Goal: Information Seeking & Learning: Check status

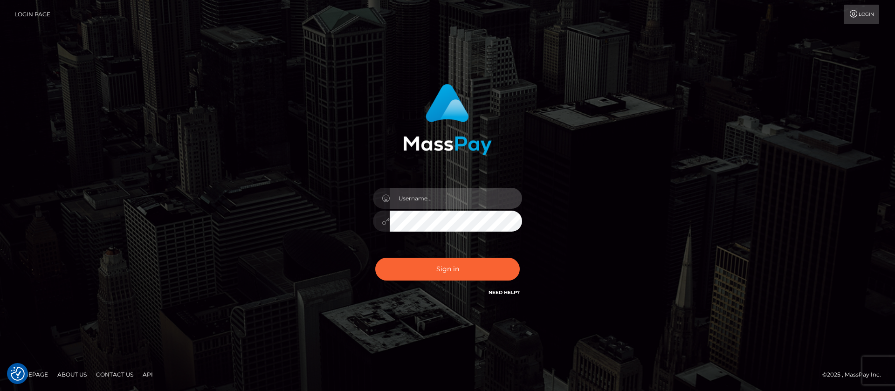
click at [444, 196] on input "text" at bounding box center [456, 198] width 132 height 21
type input "APteam.medley"
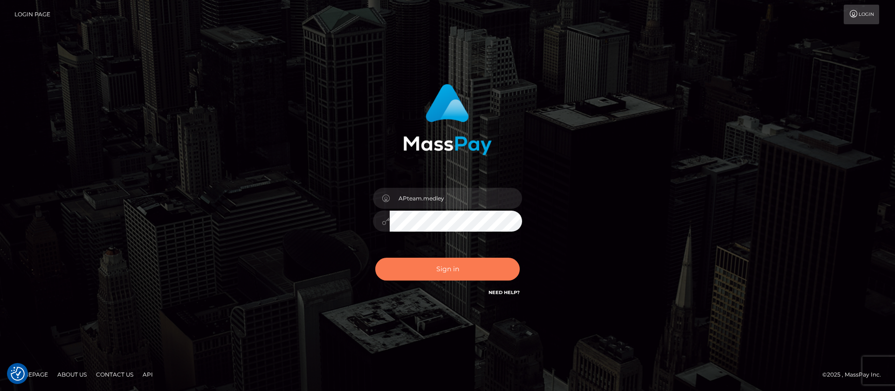
click at [441, 269] on button "Sign in" at bounding box center [447, 269] width 144 height 23
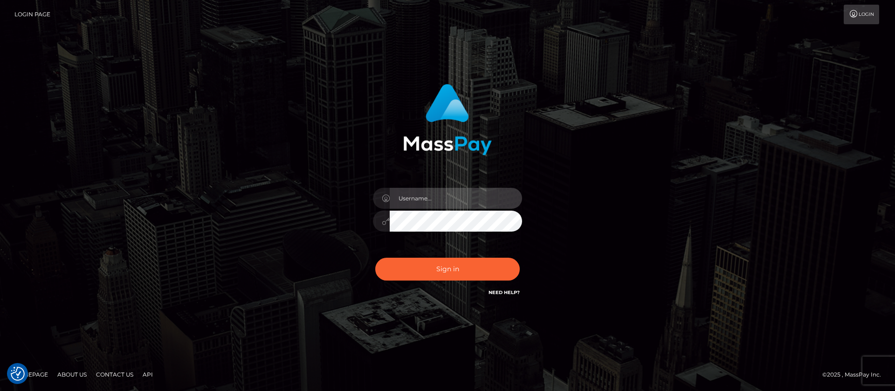
click at [426, 197] on input "text" at bounding box center [456, 198] width 132 height 21
type input "APteam.medley"
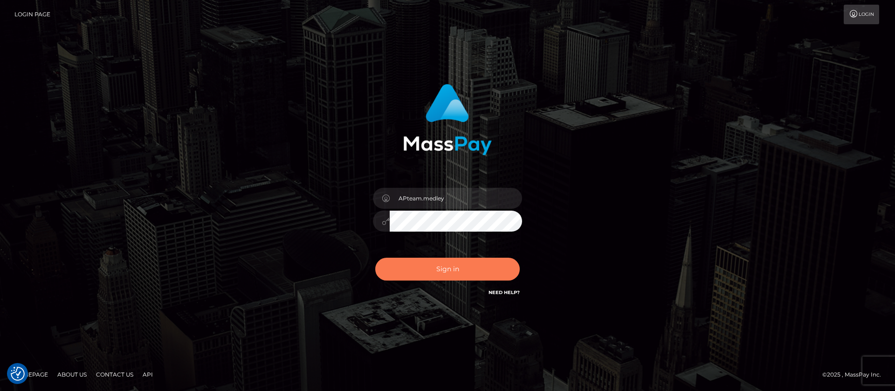
click at [443, 268] on button "Sign in" at bounding box center [447, 269] width 144 height 23
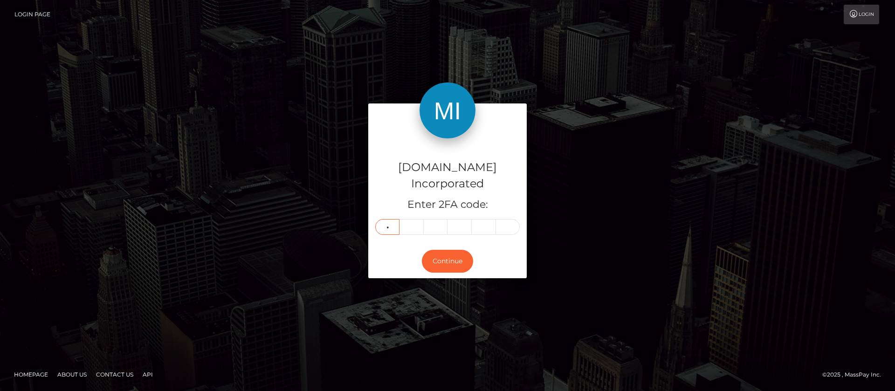
type input "0"
type input "7"
type input "9"
type input "0"
type input "3"
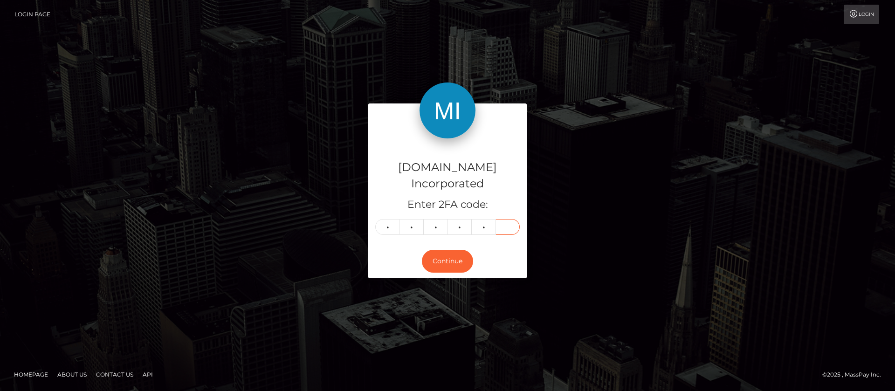
type input "1"
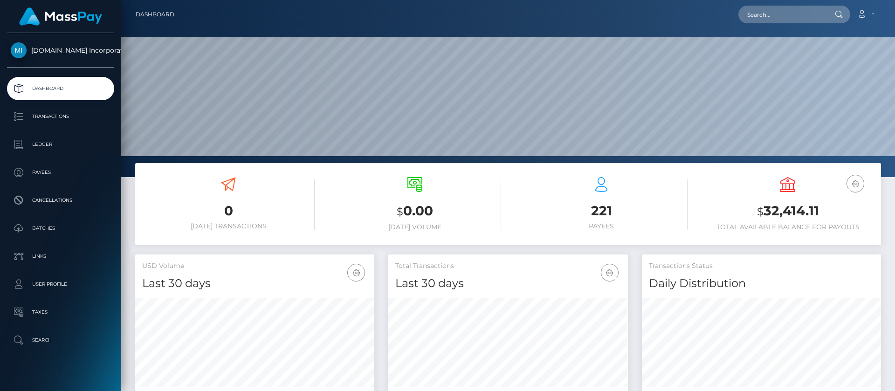
scroll to position [167, 239]
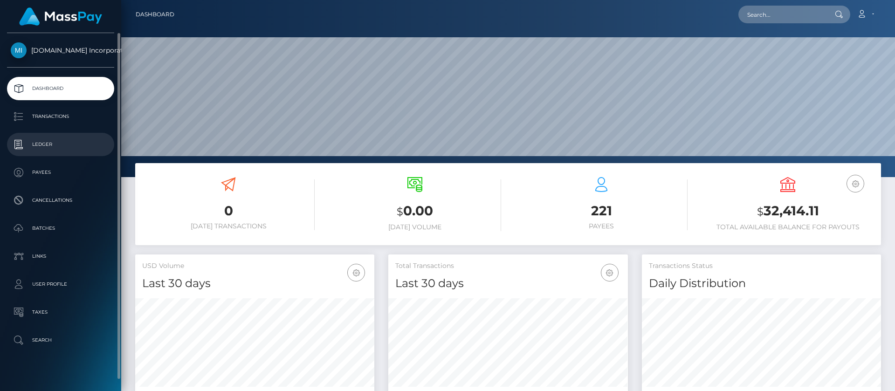
click at [51, 144] on p "Ledger" at bounding box center [61, 144] width 100 height 14
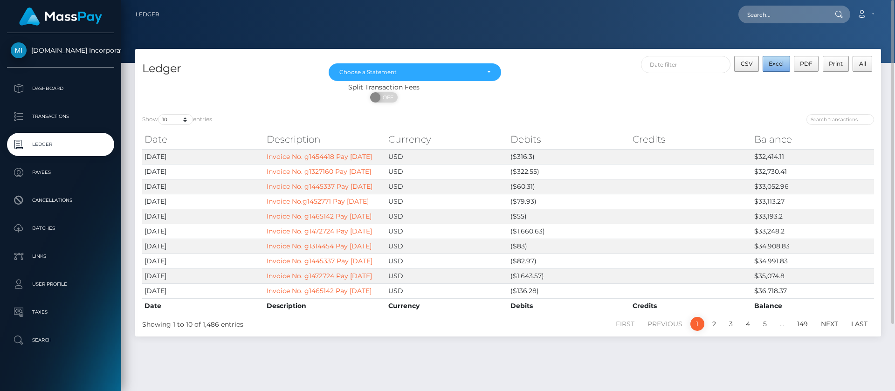
click at [778, 65] on span "Excel" at bounding box center [775, 63] width 15 height 7
click at [789, 34] on div at bounding box center [507, 31] width 773 height 63
click at [859, 14] on icon at bounding box center [861, 13] width 10 height 7
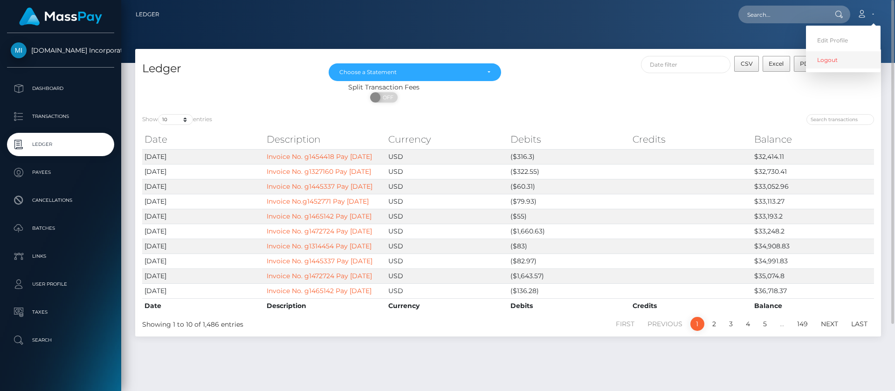
click at [824, 62] on link "Logout" at bounding box center [843, 59] width 75 height 17
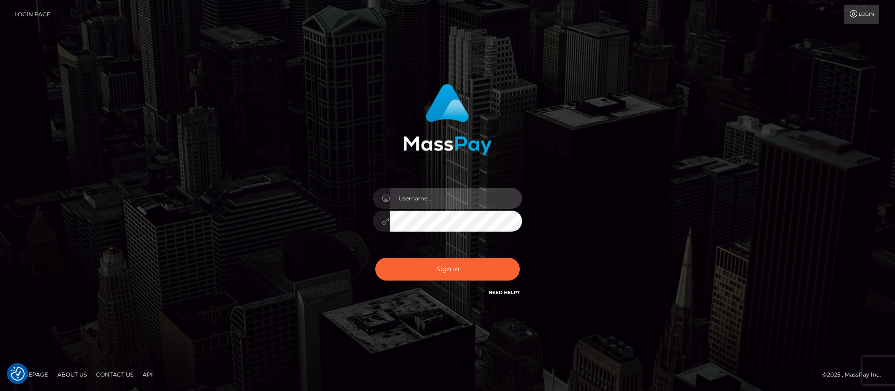
click at [431, 190] on input "text" at bounding box center [456, 198] width 132 height 21
type input "APteam"
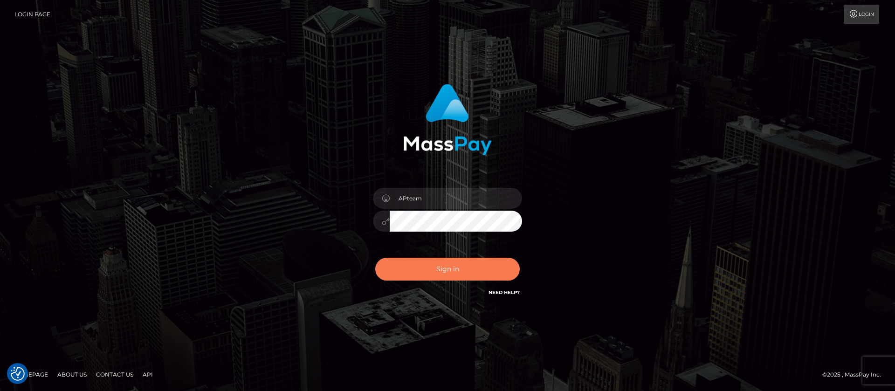
click at [438, 270] on button "Sign in" at bounding box center [447, 269] width 144 height 23
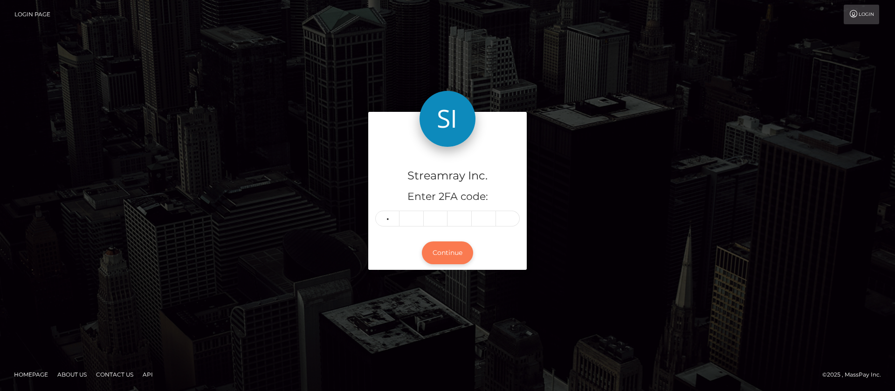
type input "7"
type input "5"
type input "6"
type input "1"
type input "5"
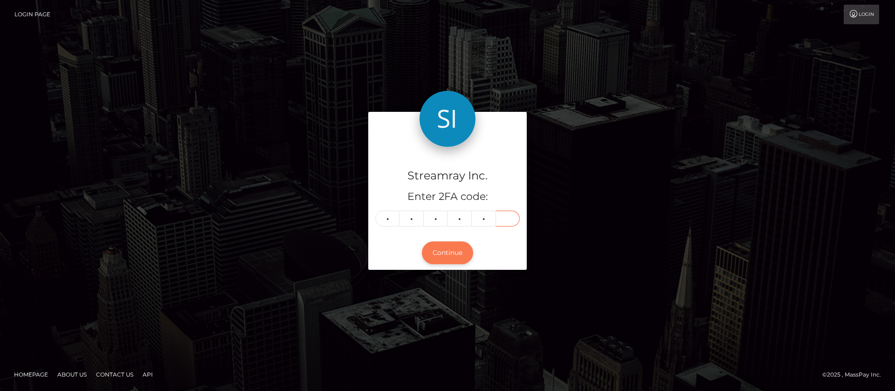
type input "0"
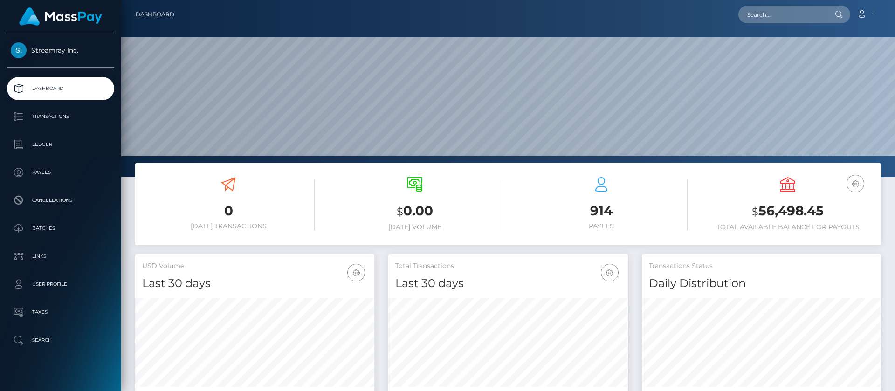
scroll to position [167, 239]
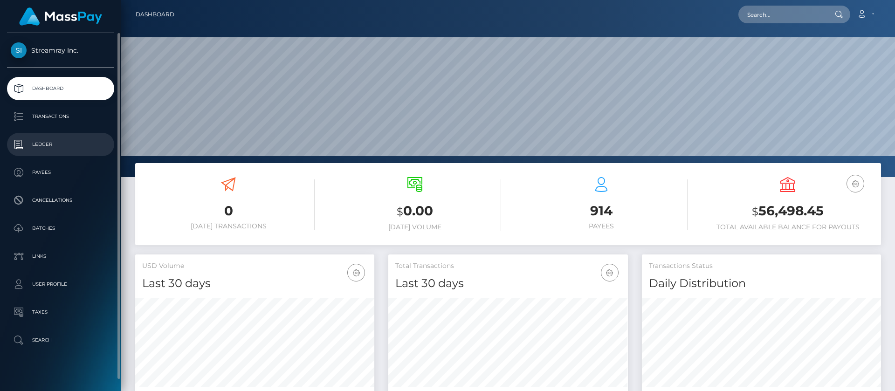
click at [53, 144] on p "Ledger" at bounding box center [61, 144] width 100 height 14
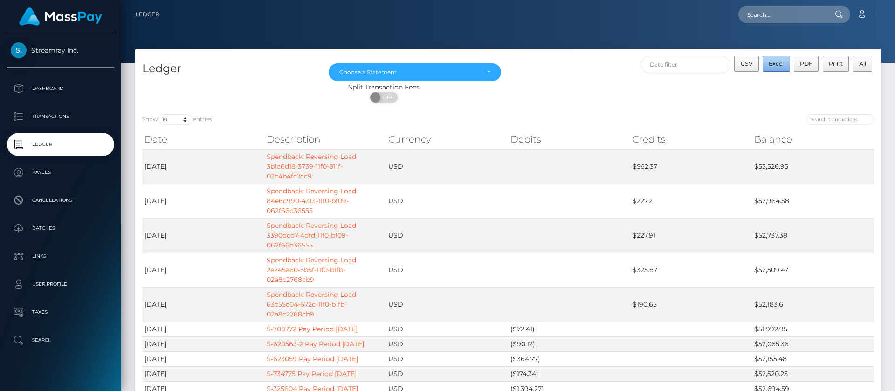
click at [781, 65] on span "Excel" at bounding box center [775, 63] width 15 height 7
click at [865, 14] on link "Account" at bounding box center [864, 15] width 27 height 20
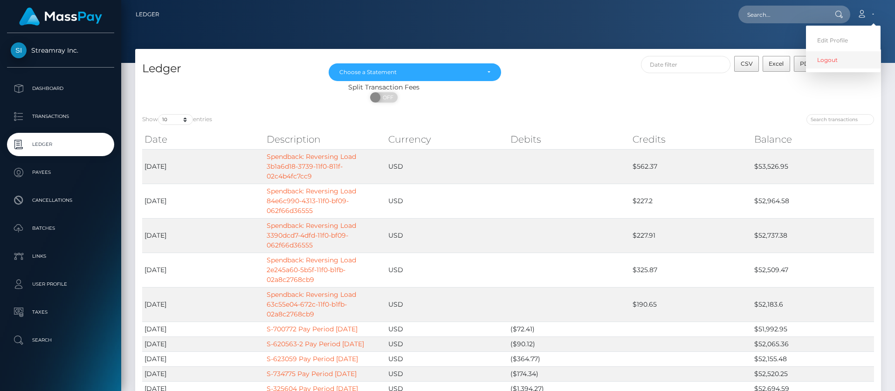
click at [820, 66] on link "Logout" at bounding box center [843, 59] width 75 height 17
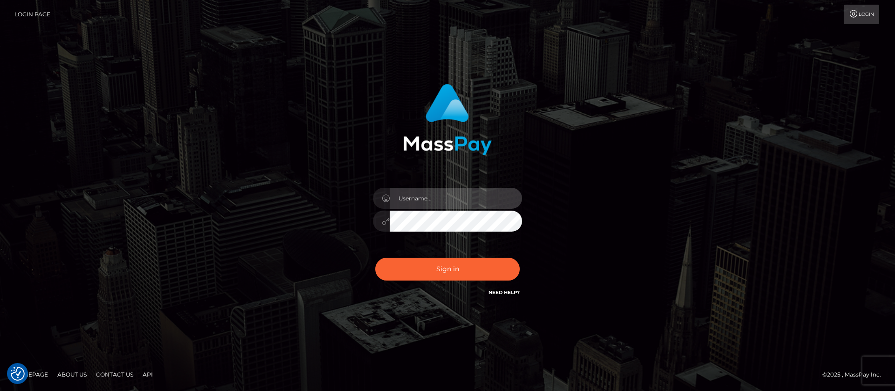
click at [424, 198] on input "text" at bounding box center [456, 198] width 132 height 21
type input "ap.wight"
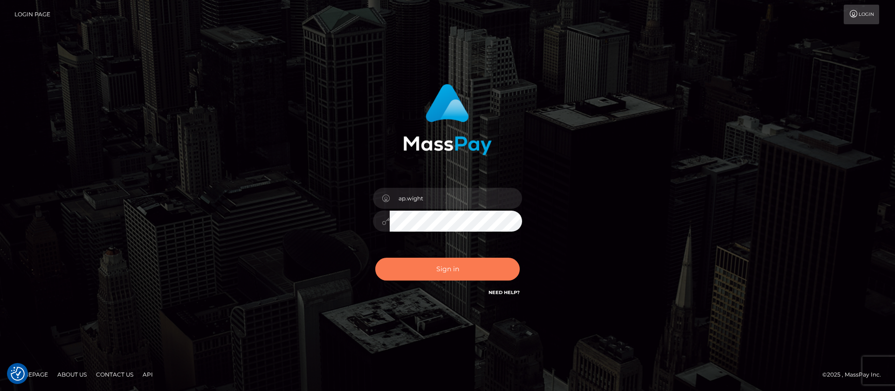
click at [443, 267] on button "Sign in" at bounding box center [447, 269] width 144 height 23
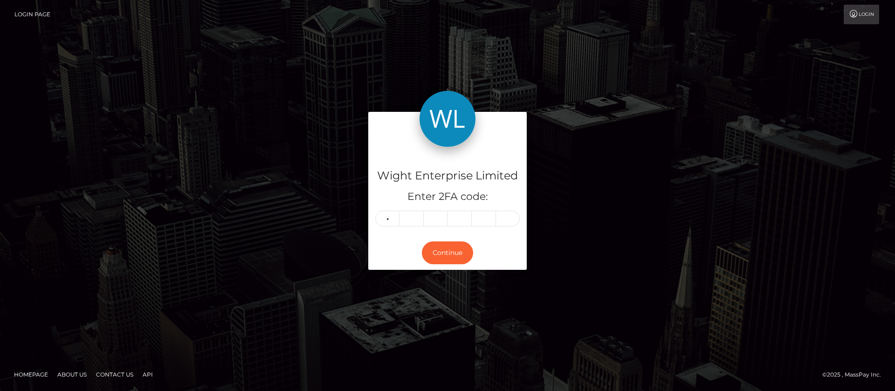
type input "7"
type input "9"
type input "2"
type input "1"
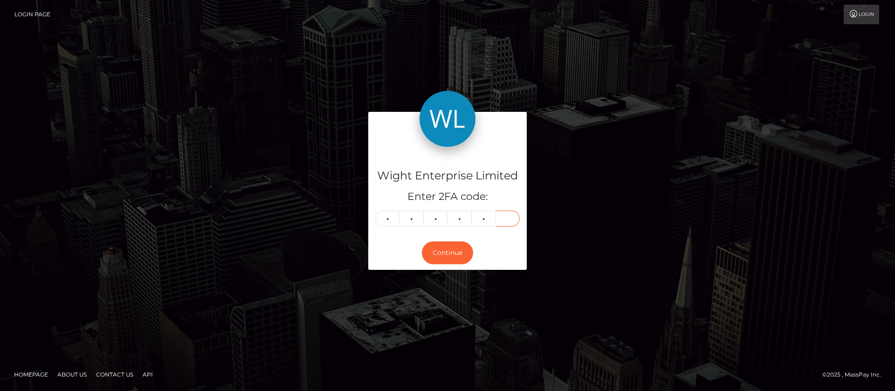
type input "4"
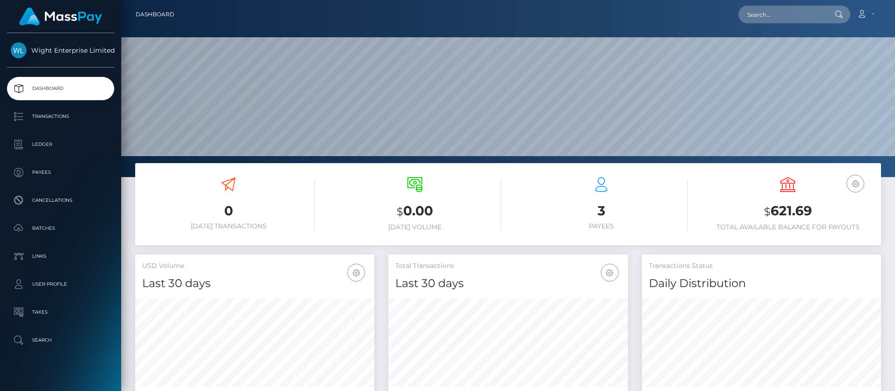
scroll to position [167, 239]
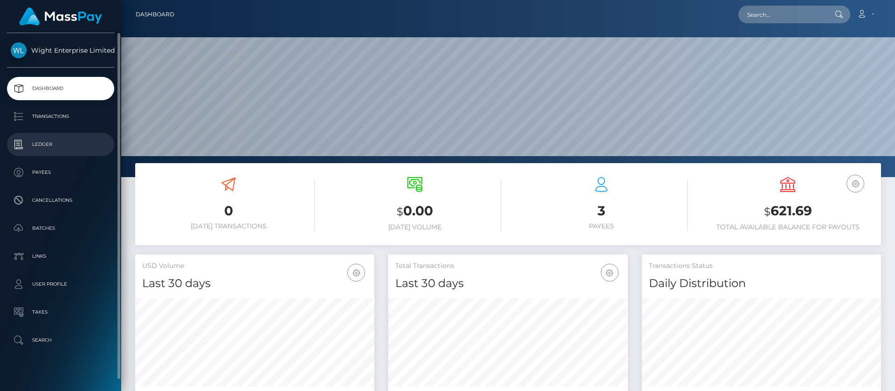
click at [49, 145] on p "Ledger" at bounding box center [61, 144] width 100 height 14
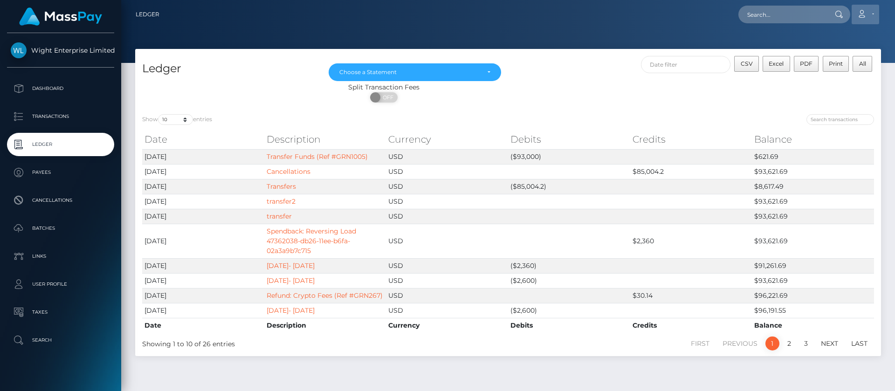
click at [863, 13] on icon at bounding box center [861, 13] width 10 height 7
click at [819, 66] on link "Logout" at bounding box center [843, 59] width 75 height 17
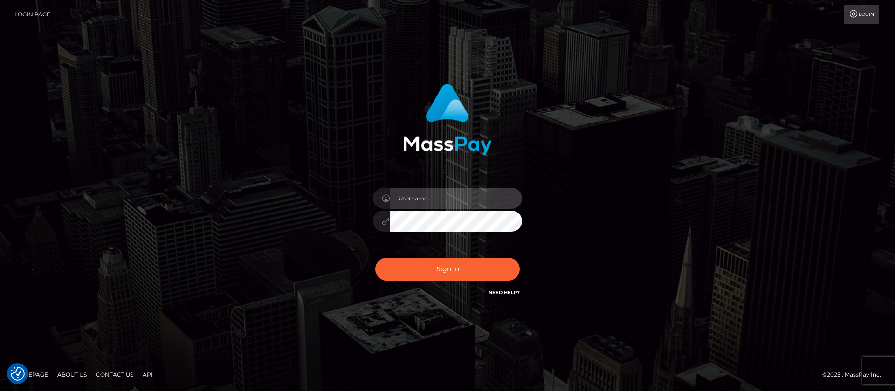
click at [477, 196] on input "text" at bounding box center [456, 198] width 132 height 21
type input "ap.vent"
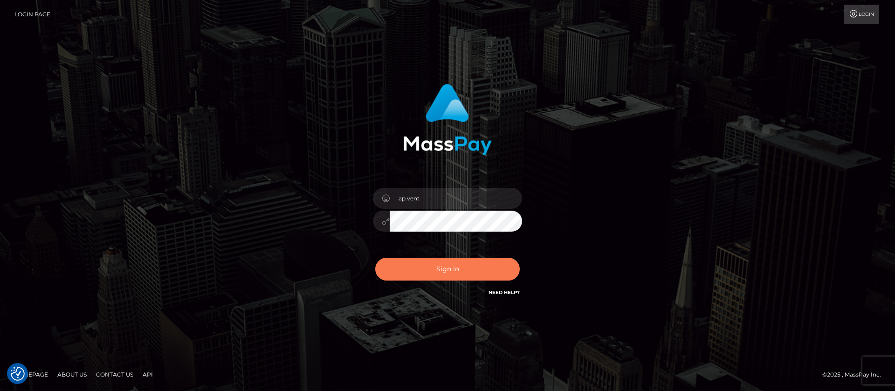
click at [435, 266] on button "Sign in" at bounding box center [447, 269] width 144 height 23
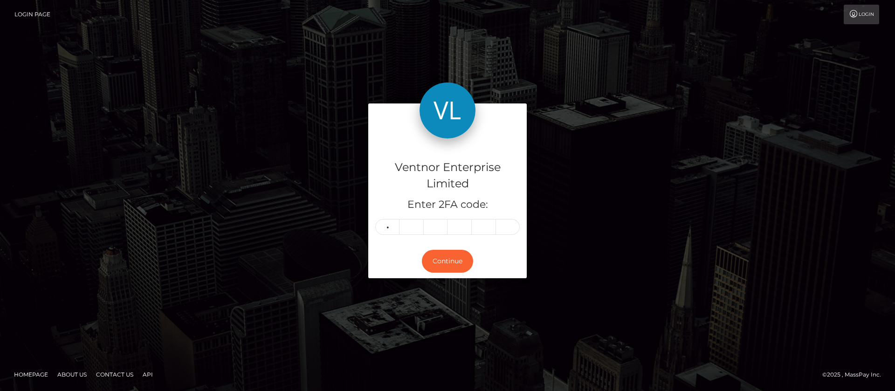
type input "2"
type input "7"
type input "5"
type input "7"
type input "2"
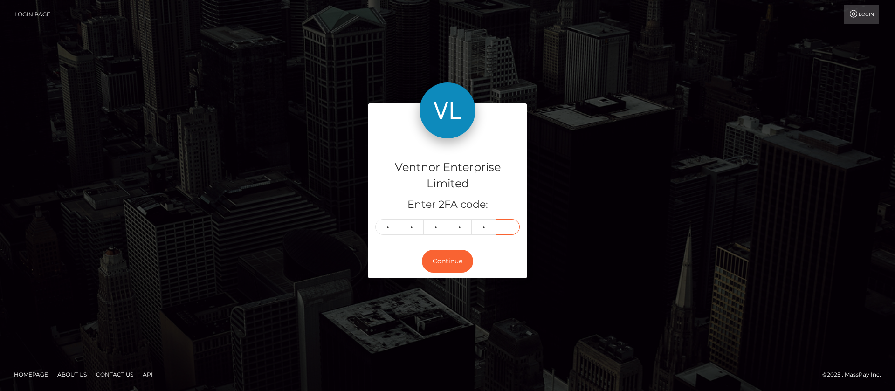
type input "4"
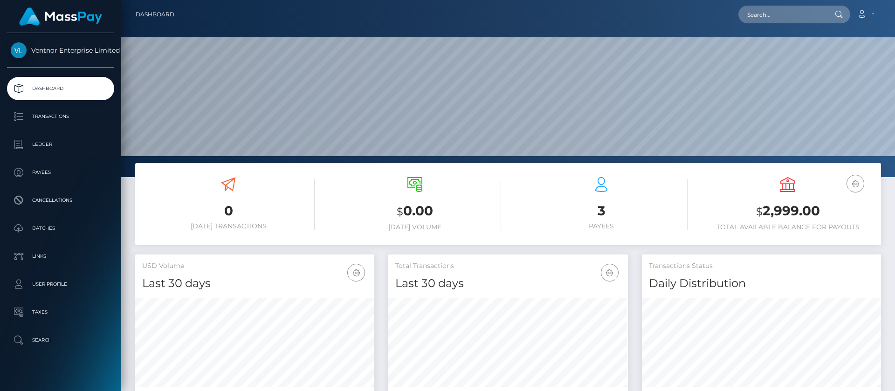
scroll to position [167, 239]
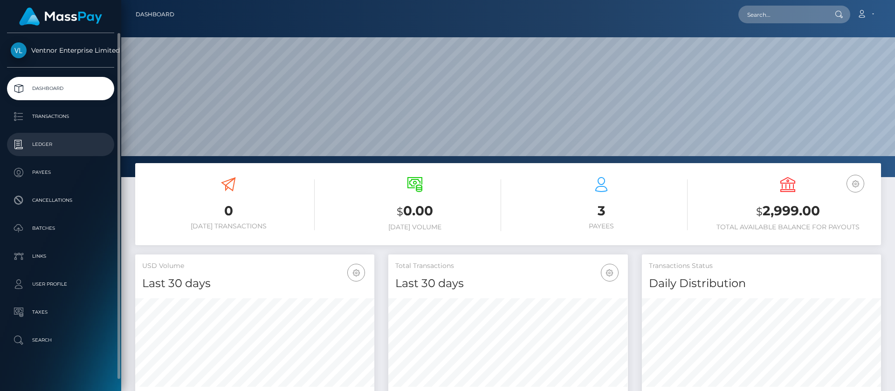
click at [47, 143] on p "Ledger" at bounding box center [61, 144] width 100 height 14
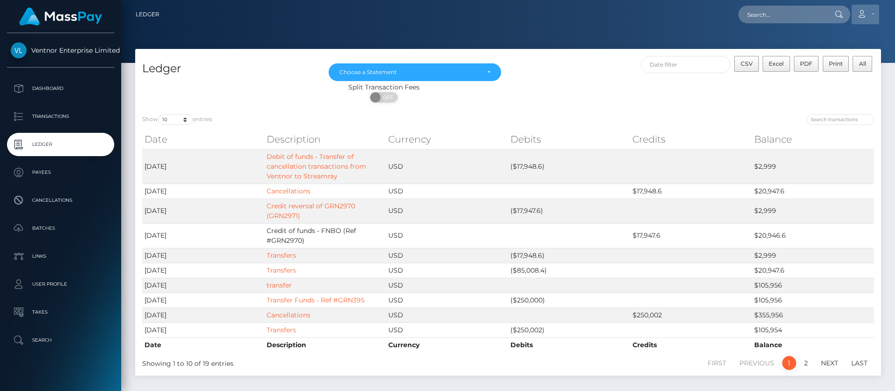
click at [861, 16] on icon at bounding box center [861, 13] width 10 height 7
click at [825, 65] on link "Logout" at bounding box center [843, 59] width 75 height 17
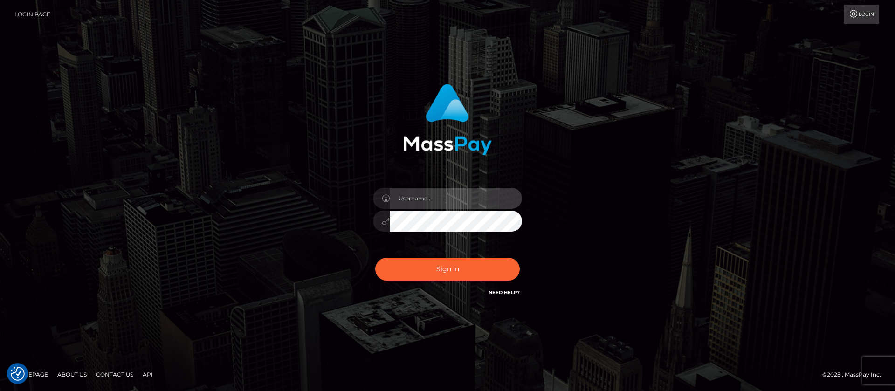
click at [439, 195] on input "text" at bounding box center [456, 198] width 132 height 21
type input "ap.mb"
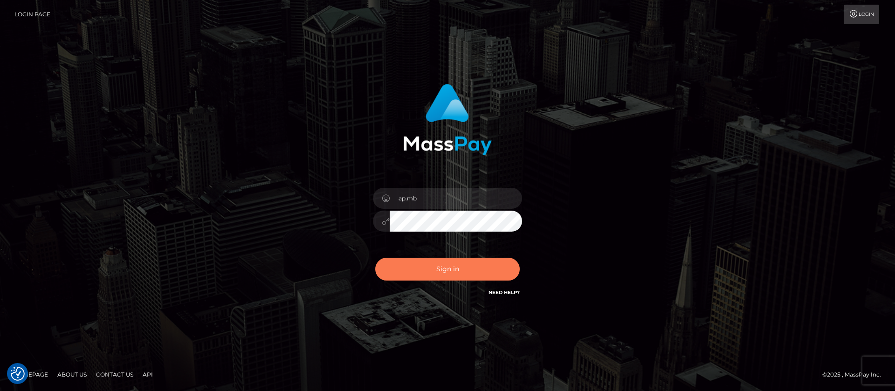
click at [443, 266] on button "Sign in" at bounding box center [447, 269] width 144 height 23
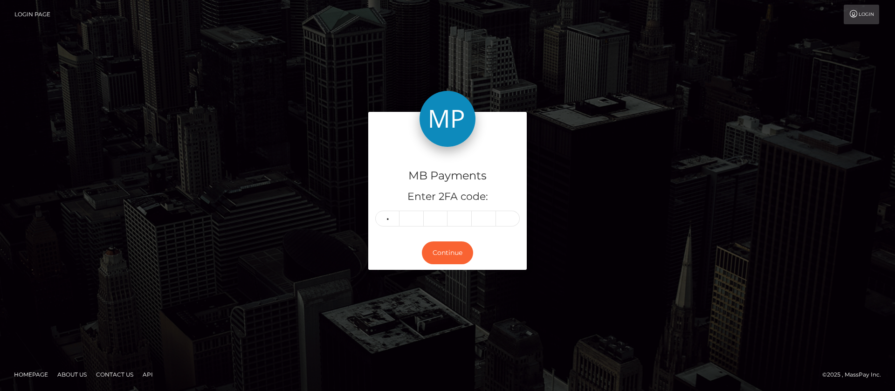
type input "1"
type input "5"
type input "8"
type input "7"
type input "6"
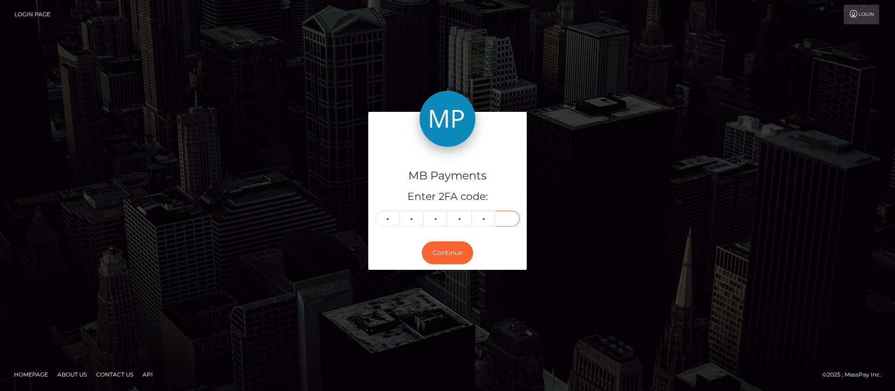
type input "8"
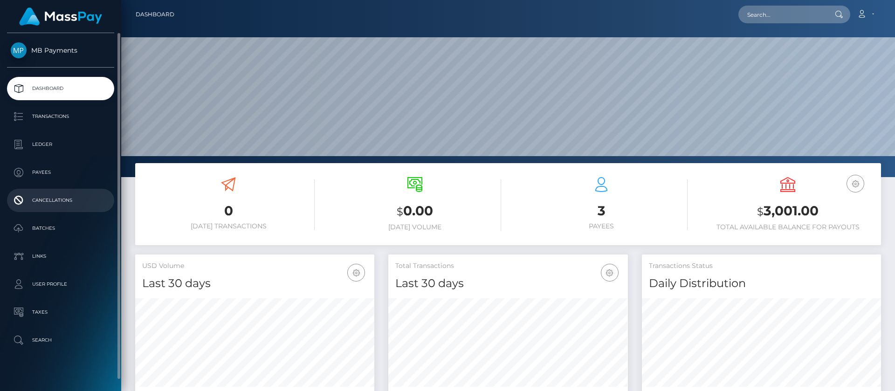
scroll to position [167, 239]
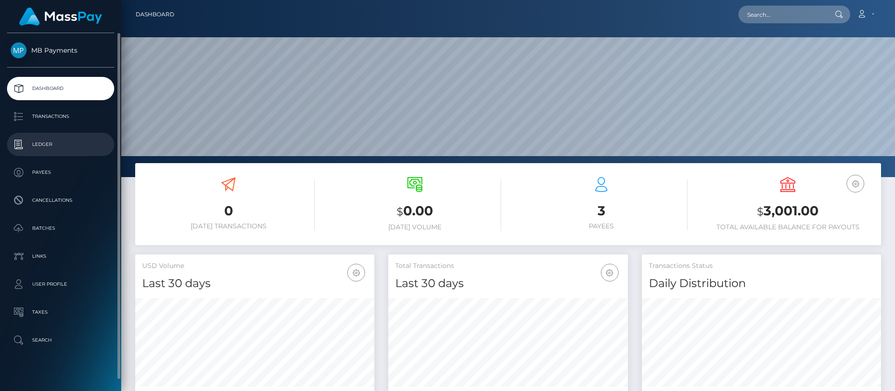
click at [45, 146] on p "Ledger" at bounding box center [61, 144] width 100 height 14
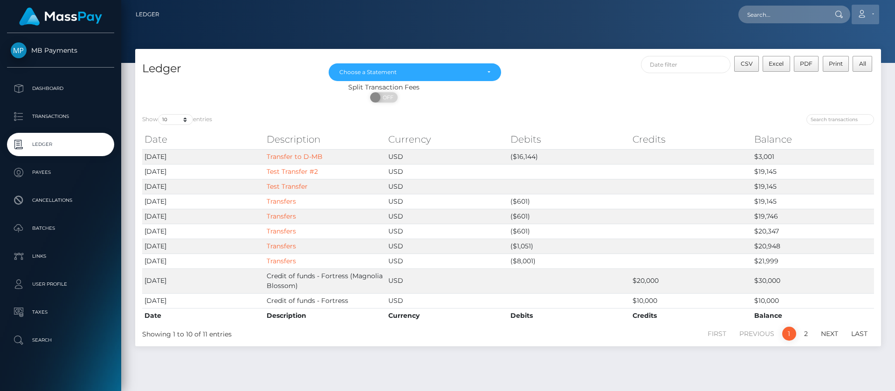
click at [864, 13] on icon at bounding box center [861, 13] width 10 height 7
click at [831, 65] on link "Logout" at bounding box center [843, 59] width 75 height 17
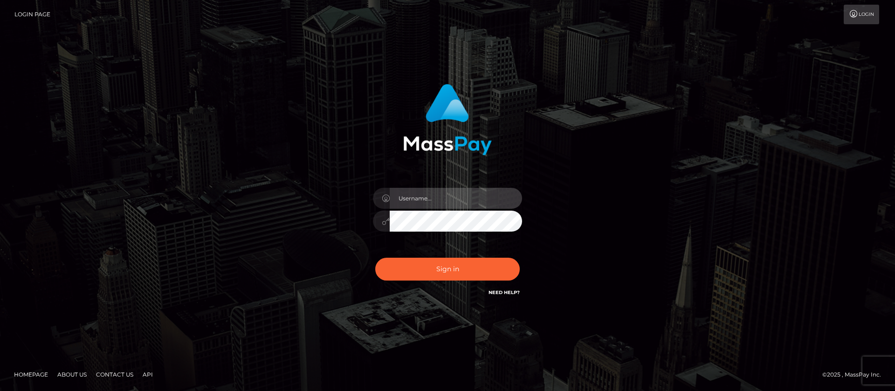
click at [423, 194] on input "text" at bounding box center [456, 198] width 132 height 21
type input "ap.vent"
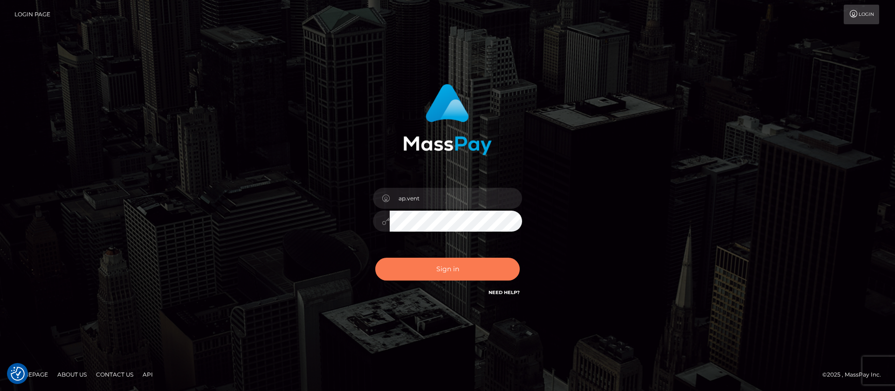
click at [434, 267] on button "Sign in" at bounding box center [447, 269] width 144 height 23
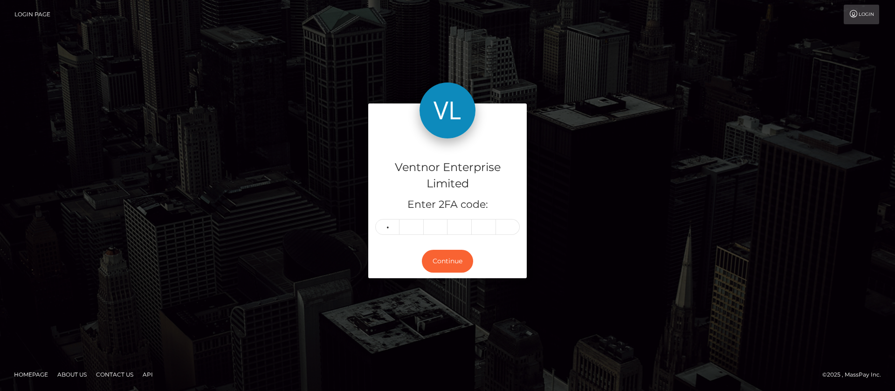
type input "8"
type input "1"
type input "3"
type input "5"
type input "9"
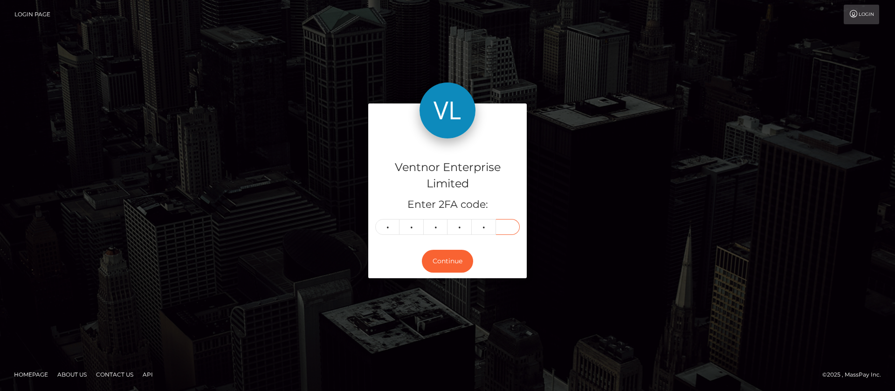
type input "7"
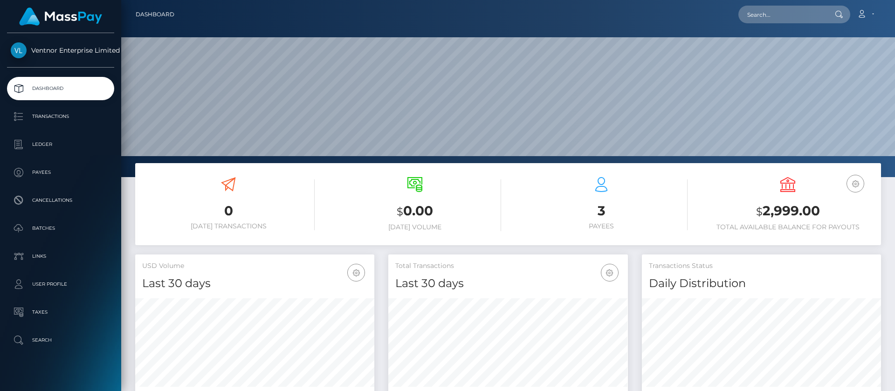
scroll to position [167, 239]
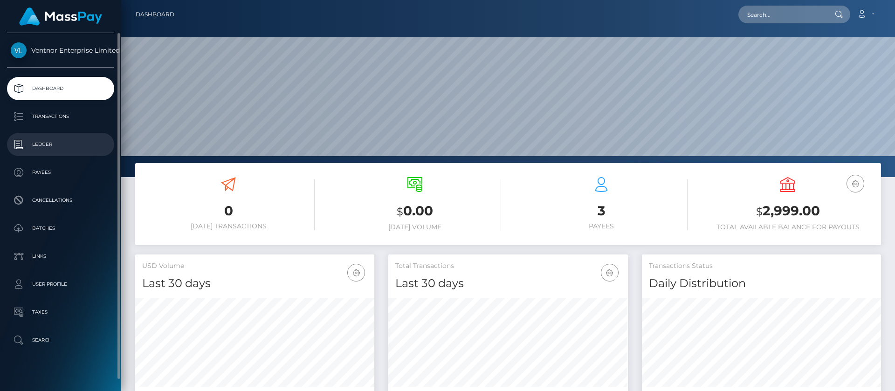
click at [45, 143] on p "Ledger" at bounding box center [61, 144] width 100 height 14
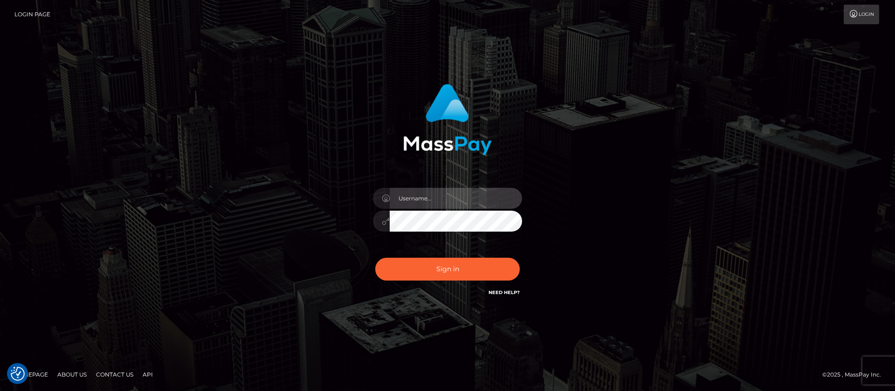
drag, startPoint x: 421, startPoint y: 192, endPoint x: 428, endPoint y: 197, distance: 8.7
click at [421, 192] on input "text" at bounding box center [456, 198] width 132 height 21
type input "APteam"
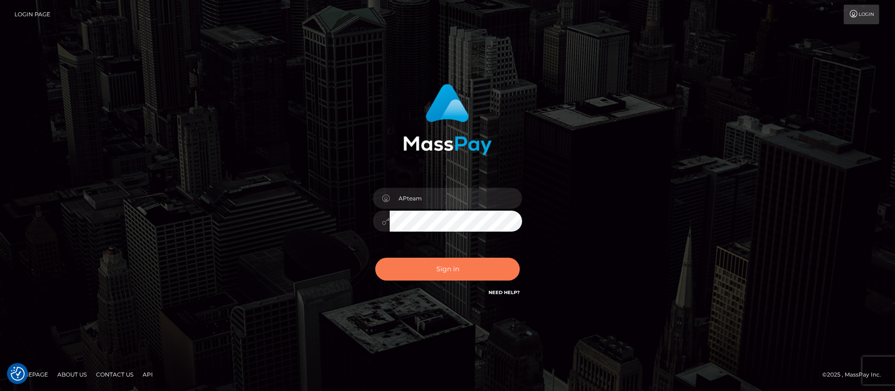
click at [439, 264] on button "Sign in" at bounding box center [447, 269] width 144 height 23
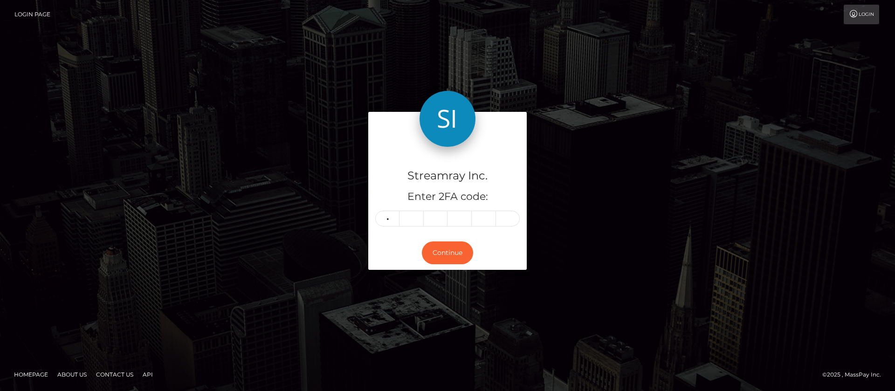
type input "5"
type input "1"
type input "6"
type input "7"
type input "0"
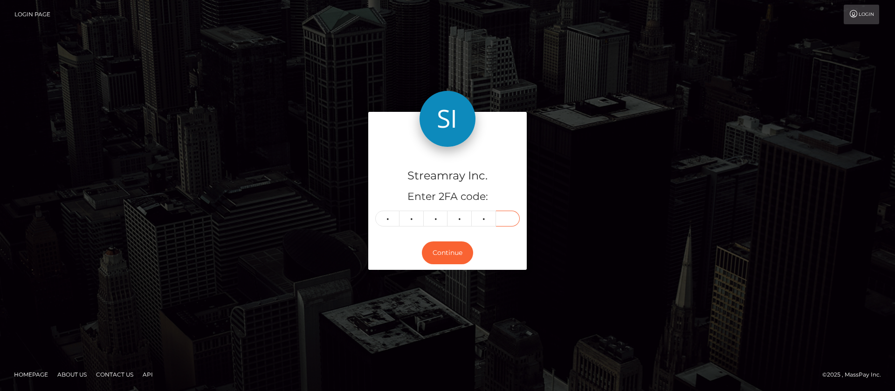
type input "8"
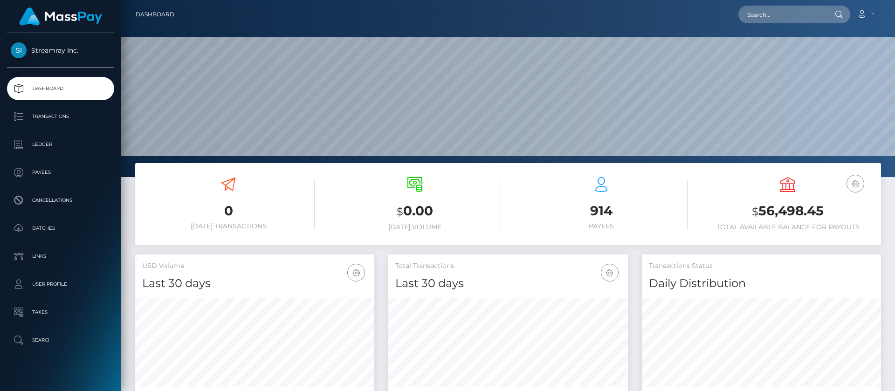
scroll to position [167, 239]
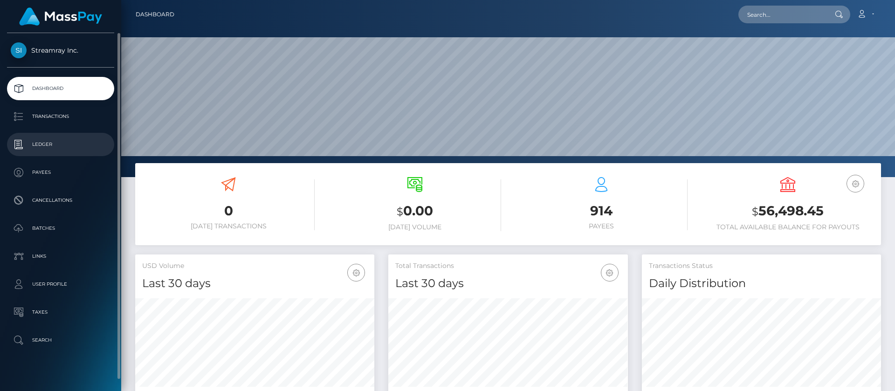
click at [46, 147] on p "Ledger" at bounding box center [61, 144] width 100 height 14
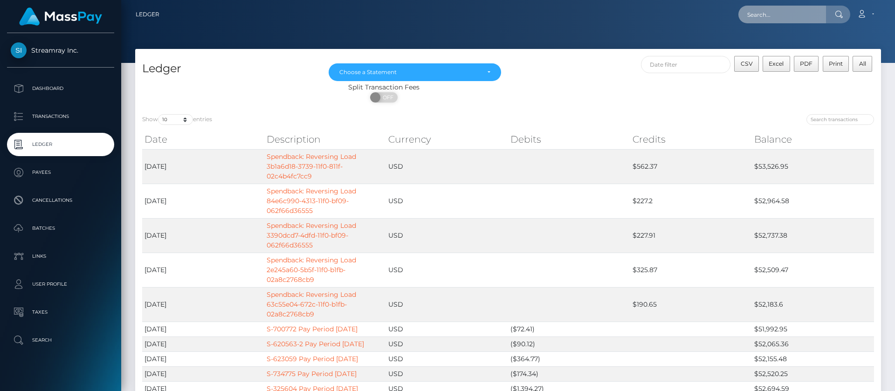
click at [775, 14] on input "text" at bounding box center [782, 15] width 88 height 18
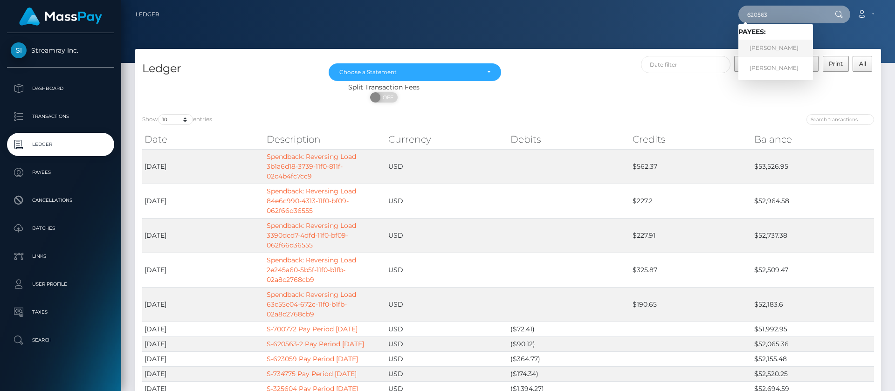
type input "620563"
click at [799, 52] on link "Georgy Sergeevich RonnRET" at bounding box center [775, 48] width 75 height 17
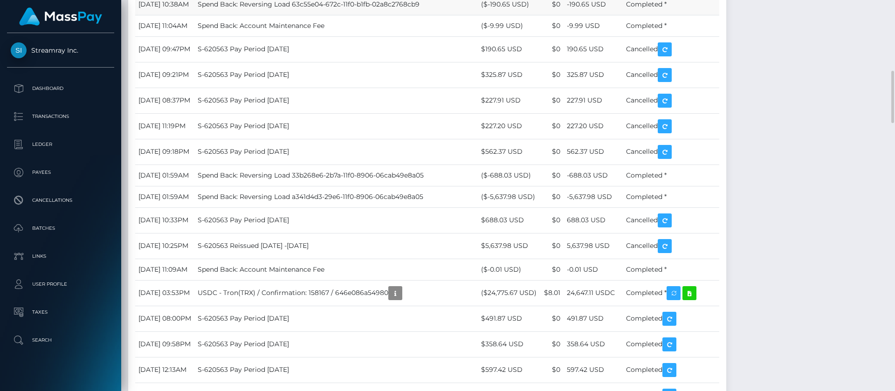
scroll to position [1048, 0]
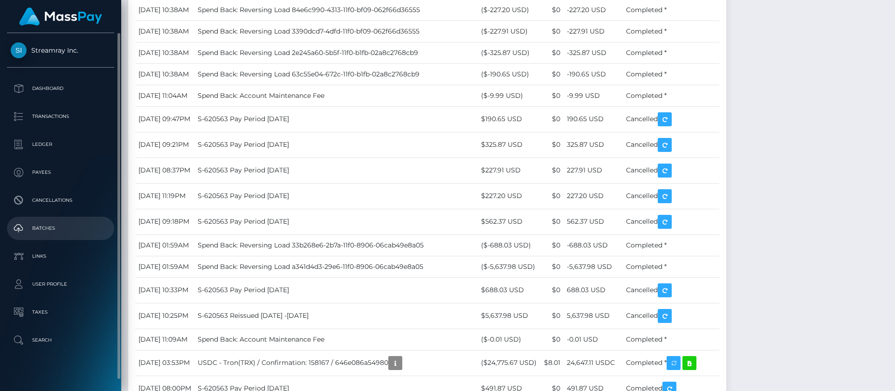
click at [41, 225] on p "Batches" at bounding box center [61, 228] width 100 height 14
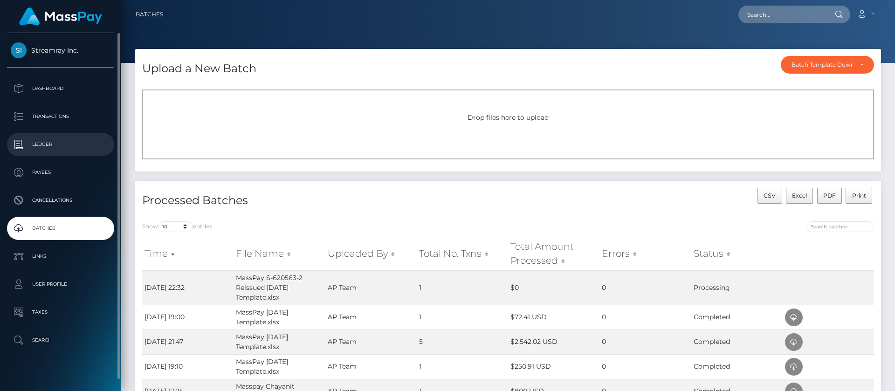
click at [40, 143] on p "Ledger" at bounding box center [61, 144] width 100 height 14
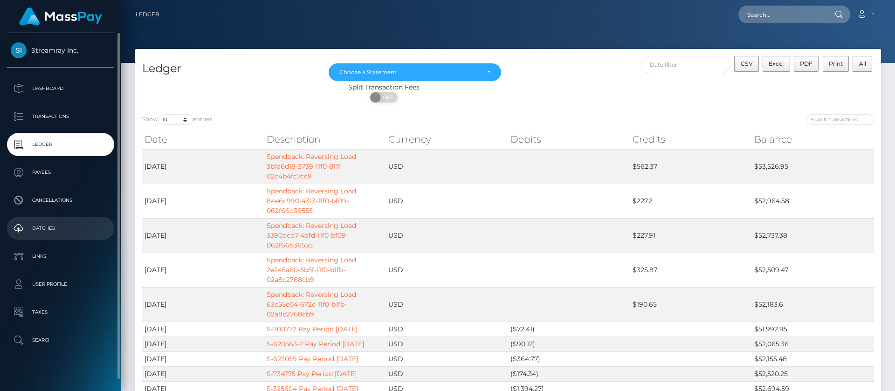
click at [46, 228] on p "Batches" at bounding box center [61, 228] width 100 height 14
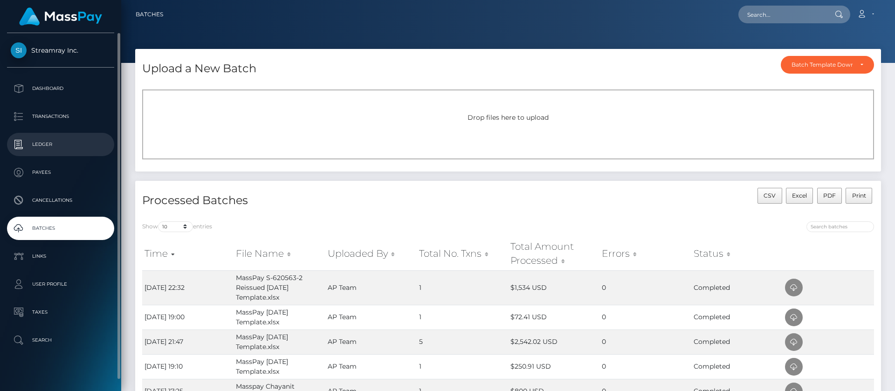
click at [45, 144] on p "Ledger" at bounding box center [61, 144] width 100 height 14
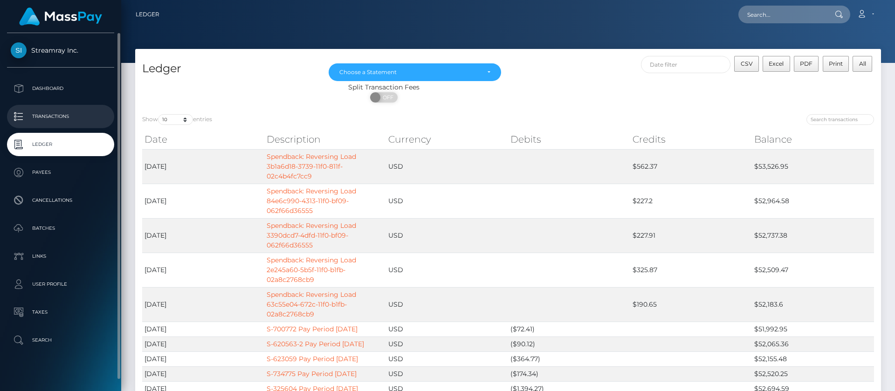
click at [56, 114] on p "Transactions" at bounding box center [61, 116] width 100 height 14
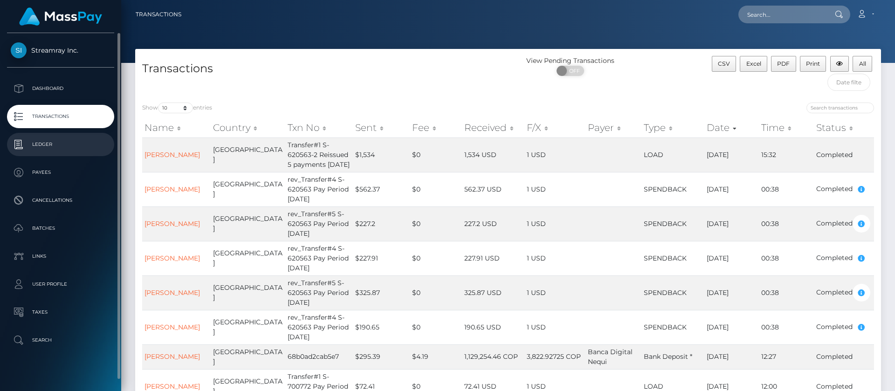
click at [46, 144] on p "Ledger" at bounding box center [61, 144] width 100 height 14
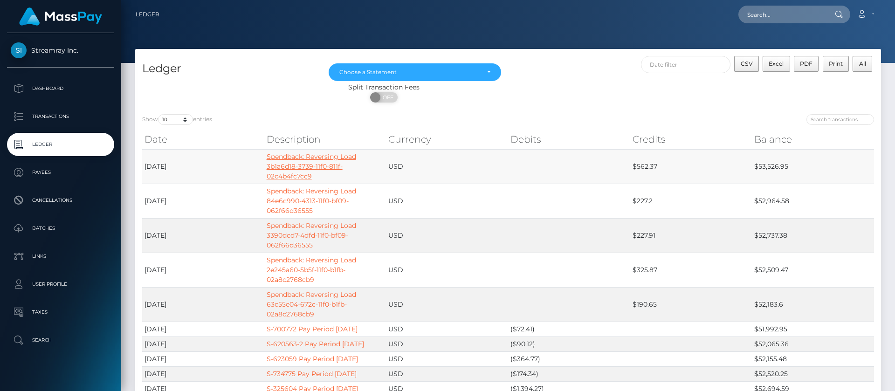
click at [289, 171] on link "Spendback: Reversing Load 3b1a6d18-3739-11f0-811f-02c4b4fc7cc9" at bounding box center [311, 166] width 89 height 28
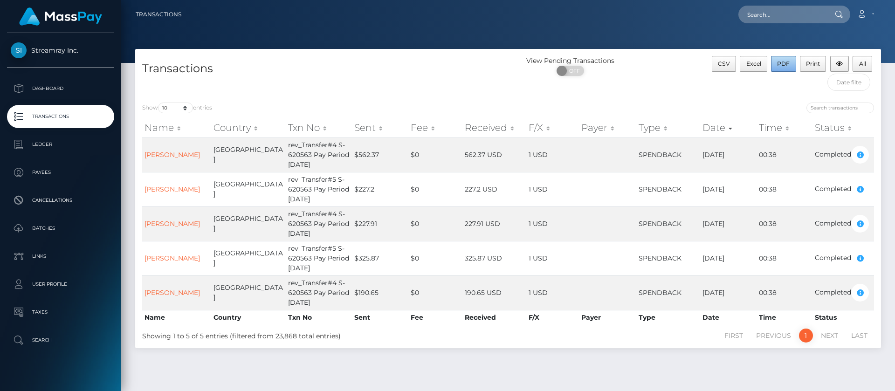
click at [779, 65] on span "PDF" at bounding box center [783, 63] width 13 height 7
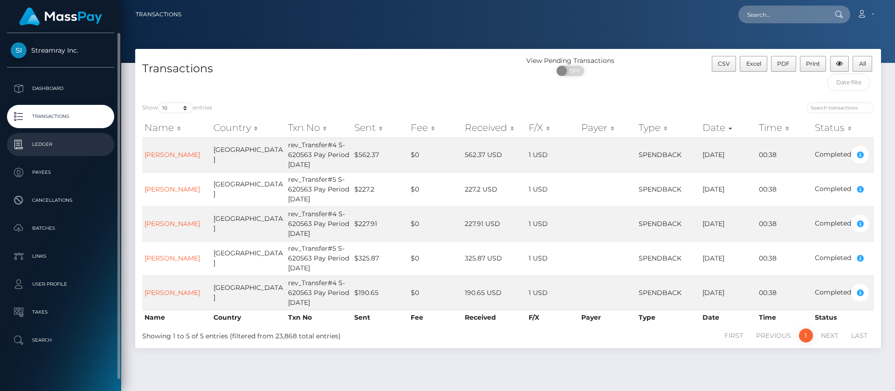
click at [44, 144] on p "Ledger" at bounding box center [61, 144] width 100 height 14
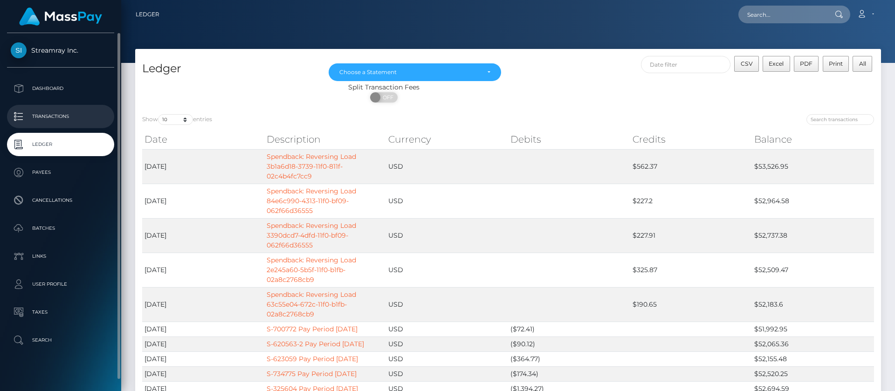
click at [48, 118] on p "Transactions" at bounding box center [61, 116] width 100 height 14
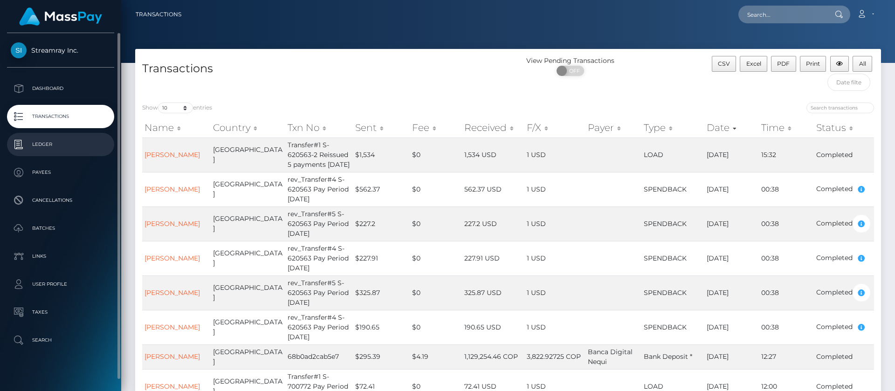
click at [46, 148] on p "Ledger" at bounding box center [61, 144] width 100 height 14
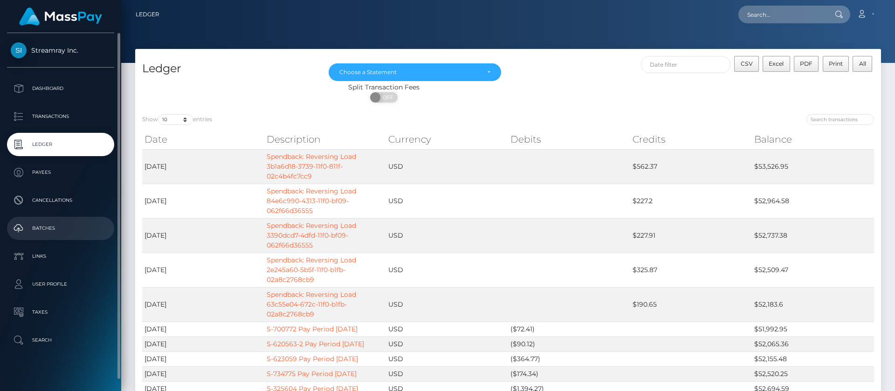
click at [43, 228] on p "Batches" at bounding box center [61, 228] width 100 height 14
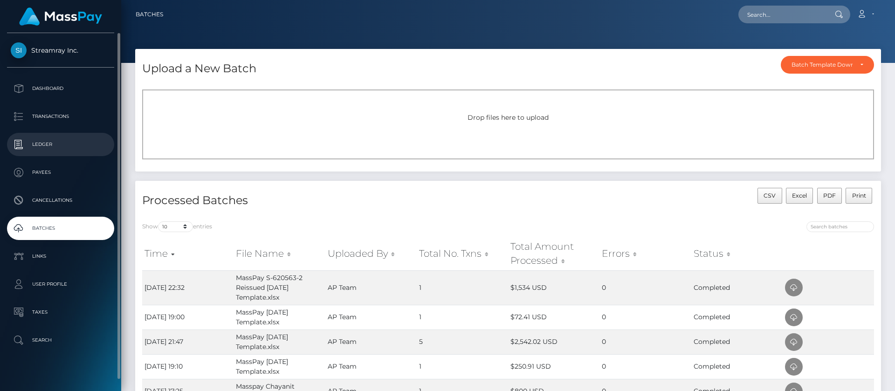
click at [44, 147] on p "Ledger" at bounding box center [61, 144] width 100 height 14
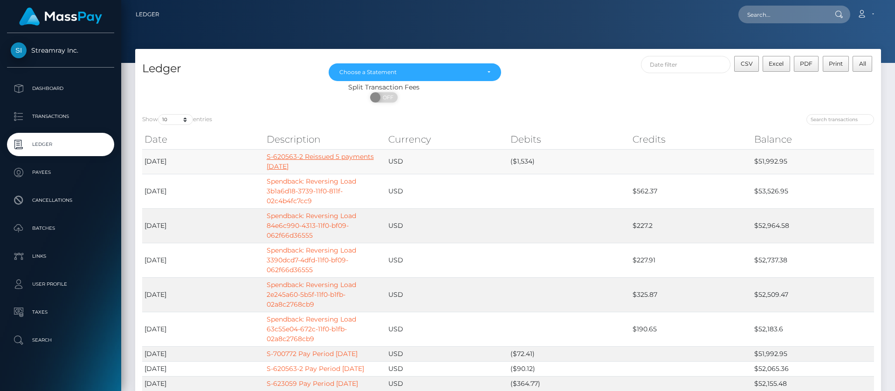
click at [318, 157] on link "S-620563-2 Reissued 5 payments 09/03/2025" at bounding box center [320, 161] width 107 height 18
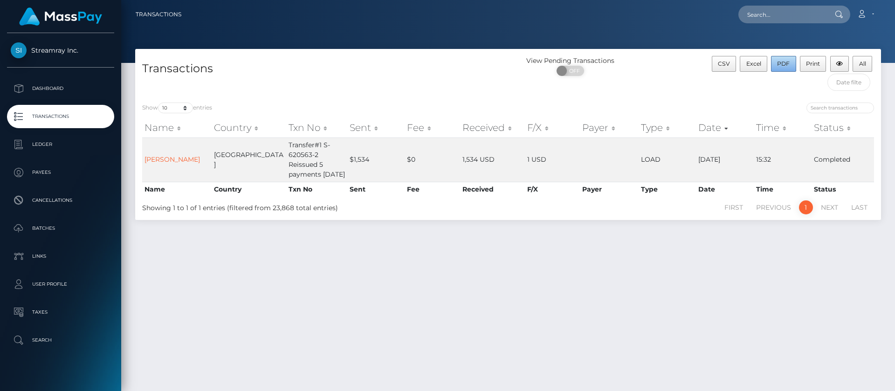
click at [781, 60] on span "PDF" at bounding box center [783, 63] width 13 height 7
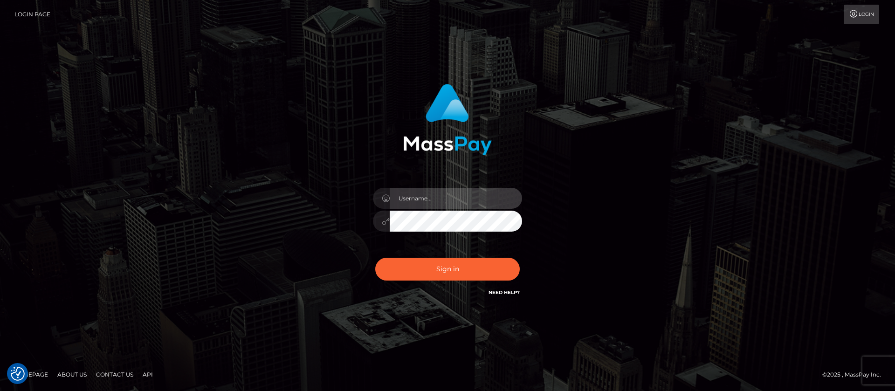
click at [450, 196] on input "text" at bounding box center [456, 198] width 132 height 21
type input "APteam"
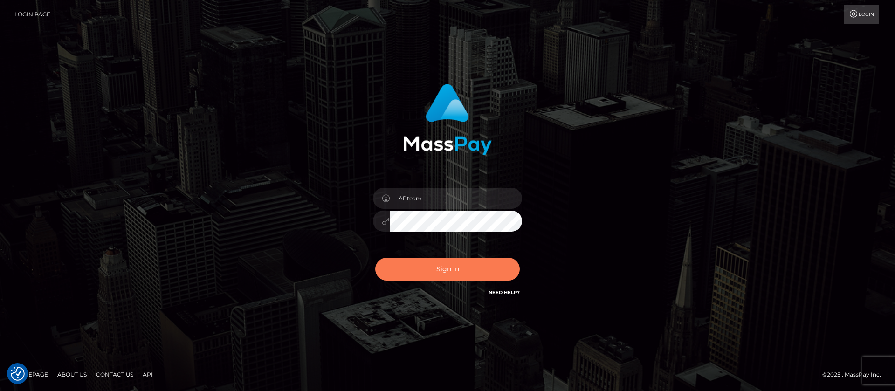
click at [439, 264] on button "Sign in" at bounding box center [447, 269] width 144 height 23
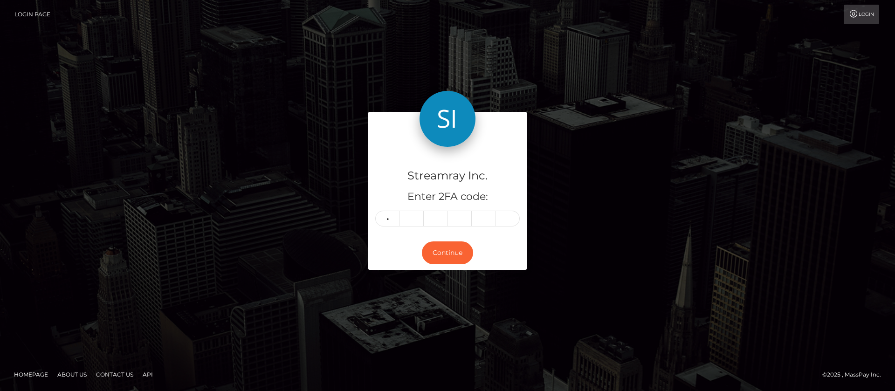
type input "7"
type input "4"
type input "2"
type input "3"
type input "7"
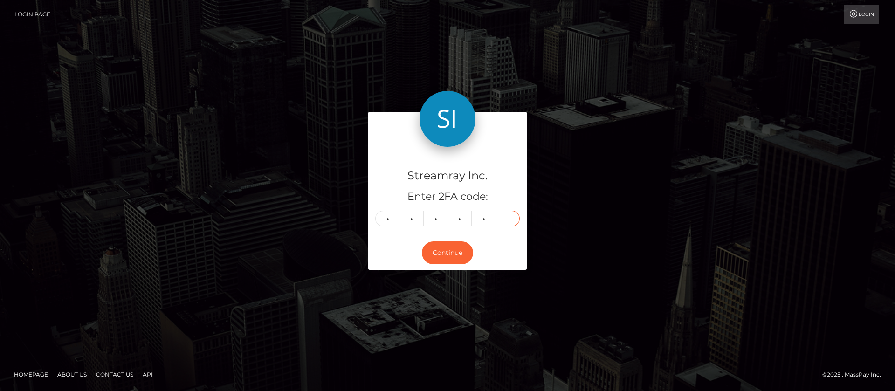
type input "5"
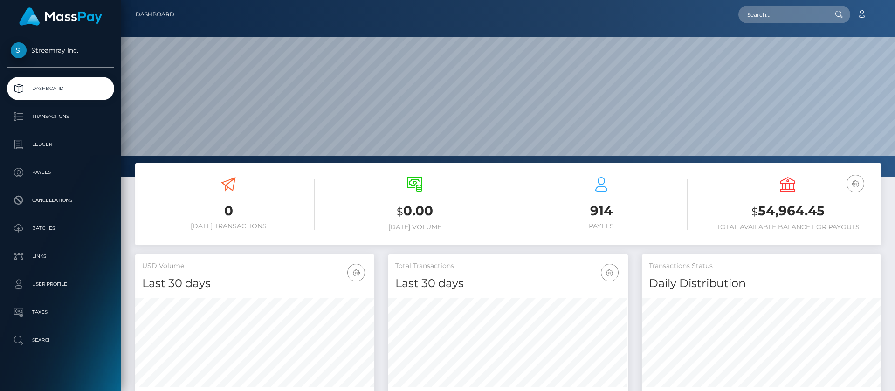
scroll to position [167, 239]
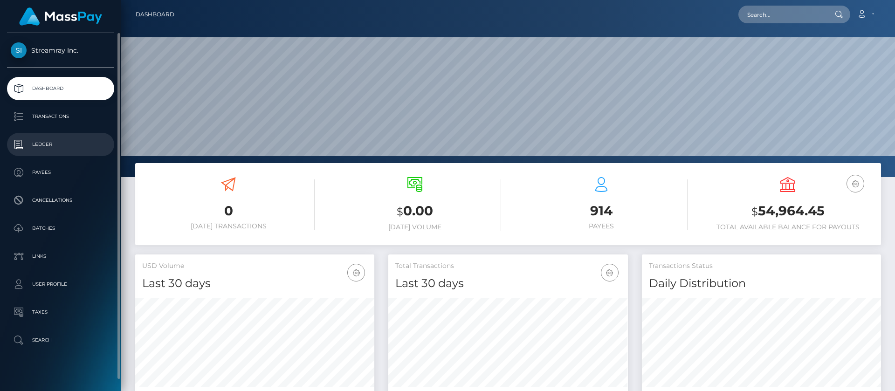
click at [49, 146] on p "Ledger" at bounding box center [61, 144] width 100 height 14
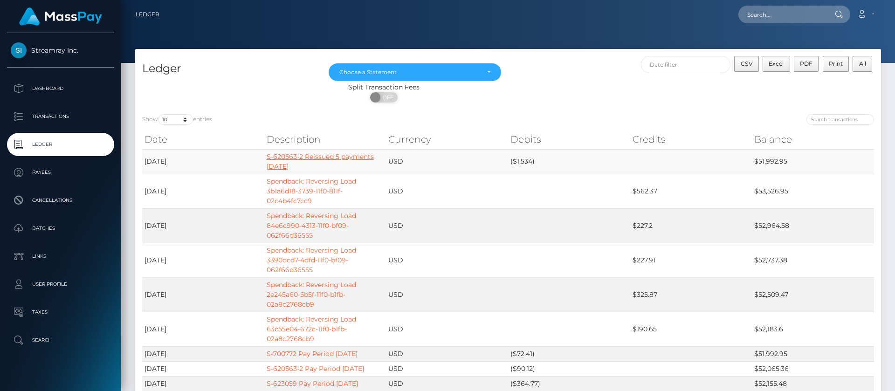
click at [283, 165] on link "S-620563-2 Reissued 5 payments [DATE]" at bounding box center [320, 161] width 107 height 18
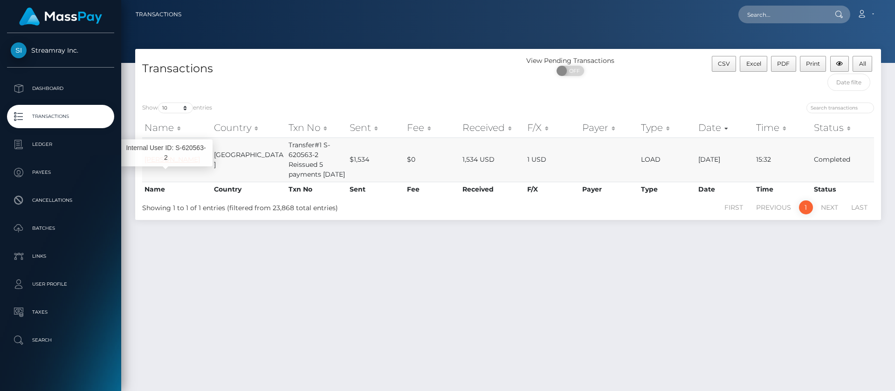
click at [161, 164] on link "[PERSON_NAME]" at bounding box center [171, 159] width 55 height 8
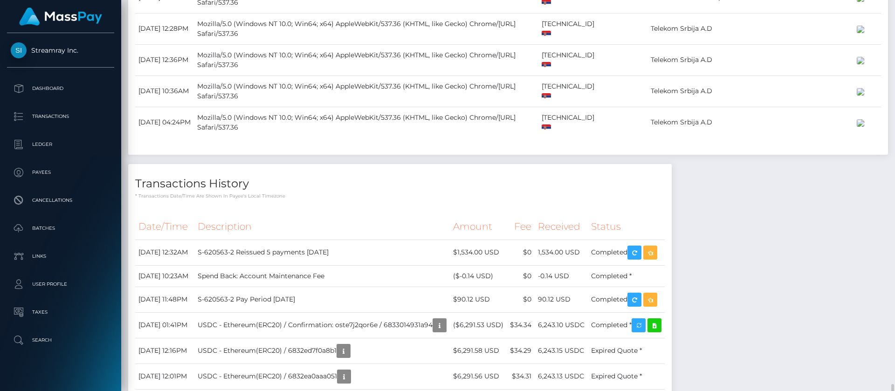
scroll to position [978, 0]
